Goal: Transaction & Acquisition: Purchase product/service

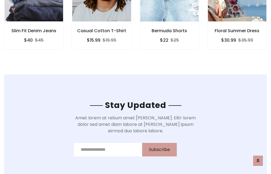
scroll to position [816, 0]
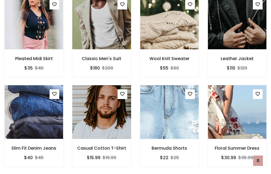
click at [136, 87] on div "Bermuda Shorts $22 $25" at bounding box center [170, 130] width 68 height 90
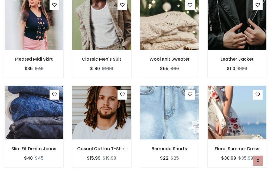
click at [136, 87] on div "Bermuda Shorts $22 $25" at bounding box center [170, 131] width 68 height 90
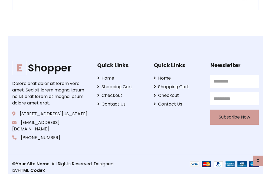
scroll to position [1031, 0]
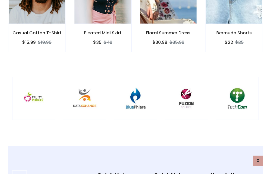
click at [135, 87] on img at bounding box center [136, 99] width 30 height 30
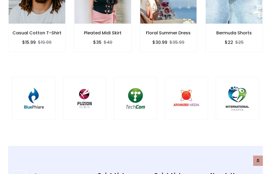
click at [135, 87] on img at bounding box center [136, 99] width 30 height 30
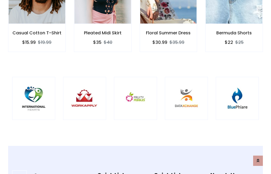
scroll to position [0, 0]
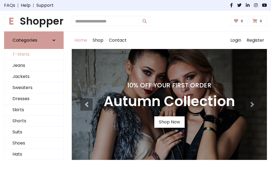
click at [34, 55] on link "T-Shirts" at bounding box center [33, 54] width 59 height 11
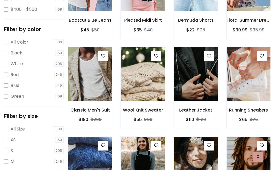
scroll to position [190, 0]
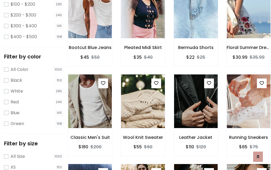
click at [196, 19] on img at bounding box center [196, 11] width 52 height 130
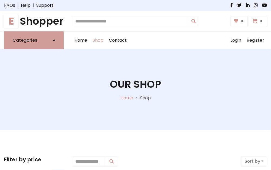
click at [34, 21] on h1 "E Shopper" at bounding box center [34, 21] width 60 height 12
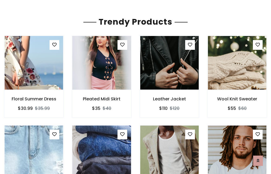
scroll to position [32, 0]
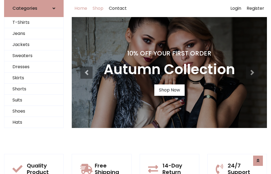
click at [98, 8] on link "Shop" at bounding box center [98, 8] width 16 height 17
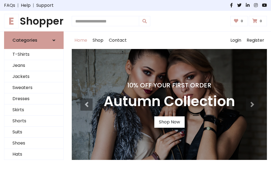
scroll to position [178, 0]
